Goal: Task Accomplishment & Management: Complete application form

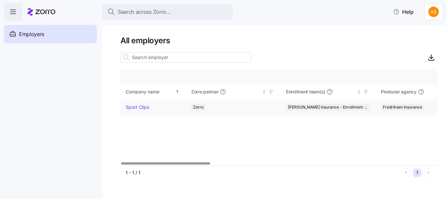
click at [136, 107] on link "Sport Clips" at bounding box center [138, 107] width 24 height 7
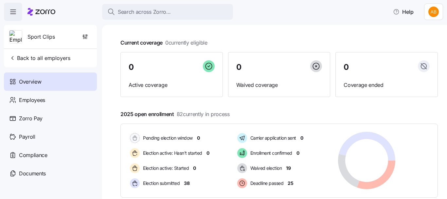
scroll to position [65, 0]
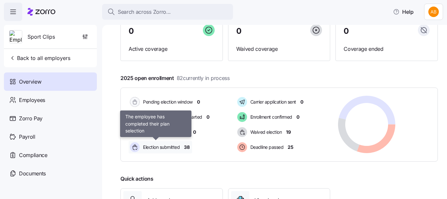
click at [165, 147] on span "Election submitted" at bounding box center [160, 147] width 39 height 7
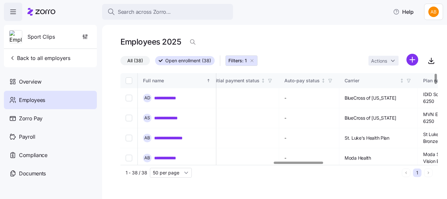
scroll to position [0, 982]
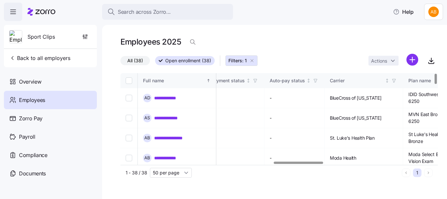
click at [304, 164] on div at bounding box center [298, 162] width 49 height 2
click at [376, 80] on div "Carrier" at bounding box center [357, 80] width 54 height 7
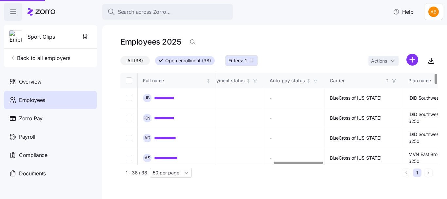
click at [387, 80] on icon "Sorted ascending" at bounding box center [387, 80] width 0 height 3
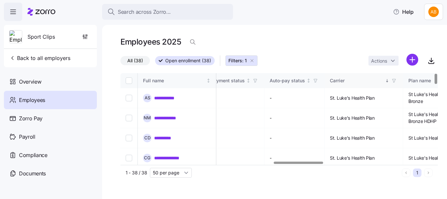
click at [389, 80] on icon "Sorted descending" at bounding box center [387, 80] width 5 height 5
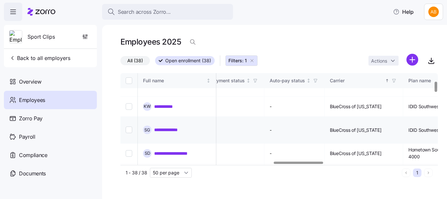
scroll to position [0, 982]
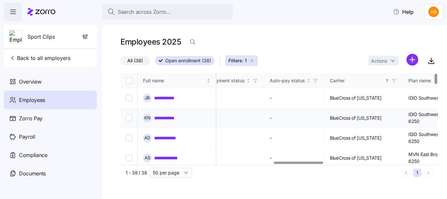
click at [169, 116] on link "**********" at bounding box center [169, 118] width 31 height 7
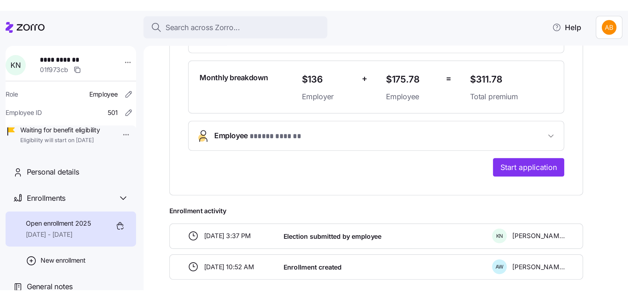
scroll to position [196, 0]
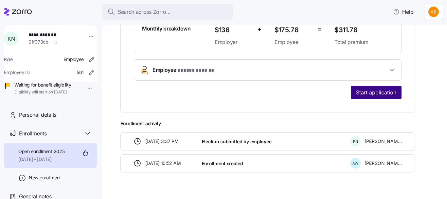
click at [379, 93] on span "Start application" at bounding box center [376, 92] width 40 height 8
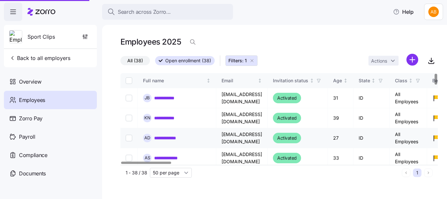
click at [174, 139] on link "**********" at bounding box center [168, 137] width 28 height 7
